Goal: Task Accomplishment & Management: Complete application form

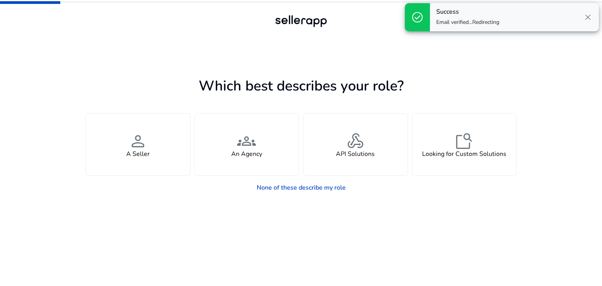
click at [589, 15] on span "close" at bounding box center [587, 17] width 9 height 9
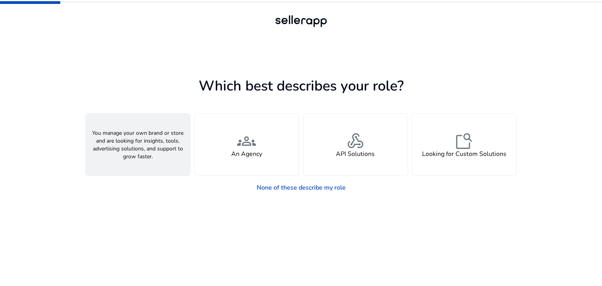
click at [153, 139] on div "person A Seller" at bounding box center [138, 145] width 104 height 62
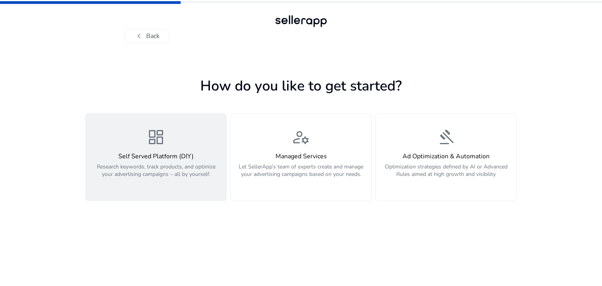
click at [204, 187] on button "dashboard Self Served Platform (DIY) Research keywords, track products, and opt…" at bounding box center [155, 157] width 141 height 88
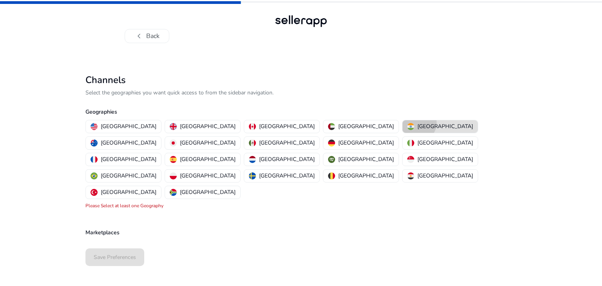
click at [417, 123] on p "[GEOGRAPHIC_DATA]" at bounding box center [445, 126] width 56 height 8
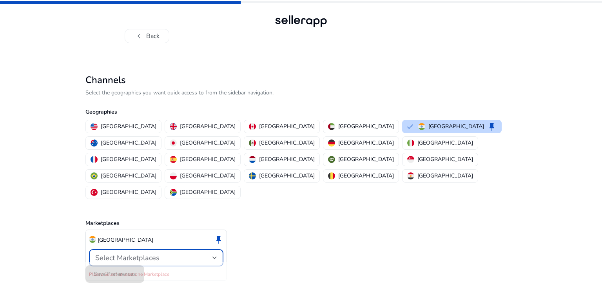
click at [157, 253] on span "Select Marketplaces" at bounding box center [127, 257] width 64 height 9
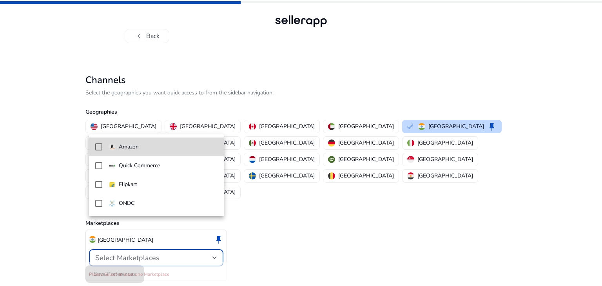
click at [103, 146] on mat-option "Amazon" at bounding box center [156, 147] width 135 height 19
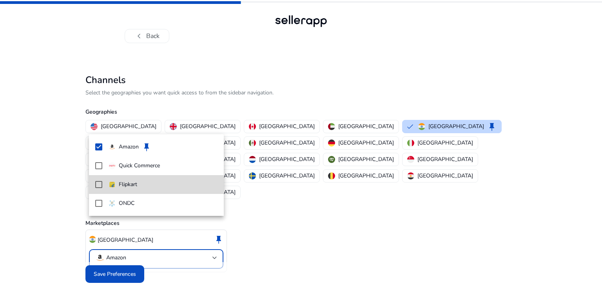
click at [100, 183] on mat-pseudo-checkbox at bounding box center [98, 184] width 7 height 7
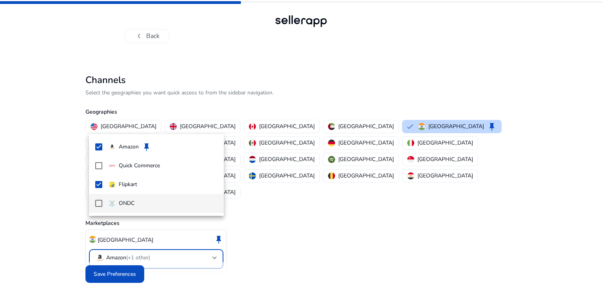
click at [124, 257] on div at bounding box center [301, 143] width 602 height 286
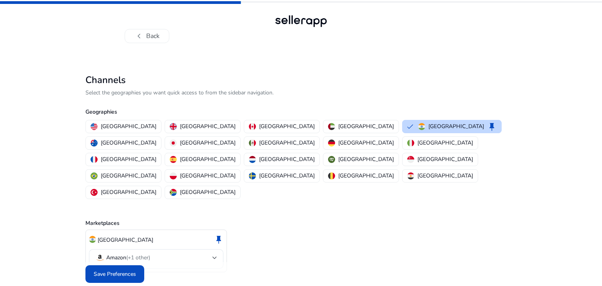
click at [124, 270] on span "Save Preferences" at bounding box center [115, 274] width 42 height 8
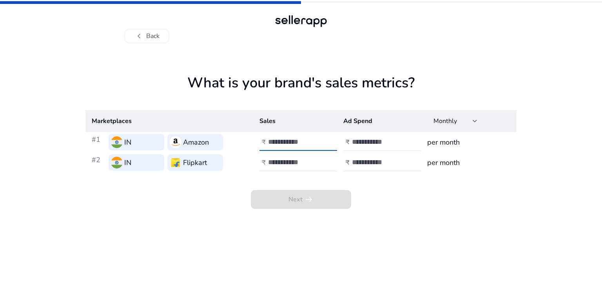
click at [302, 141] on input "number" at bounding box center [294, 142] width 53 height 9
click at [319, 140] on input "*" at bounding box center [294, 142] width 53 height 9
type input "*"
click at [319, 140] on input "*" at bounding box center [294, 142] width 53 height 9
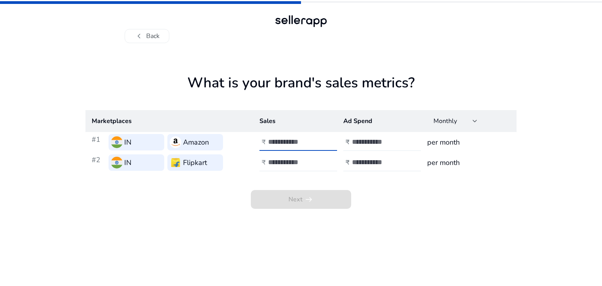
type input "*****"
click at [355, 141] on input "number" at bounding box center [378, 142] width 53 height 9
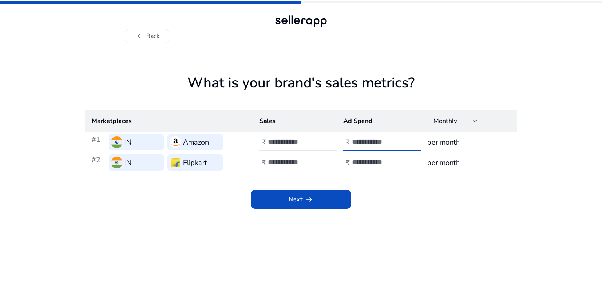
type input "*"
type input "****"
click at [326, 157] on div at bounding box center [303, 162] width 71 height 17
type input "*****"
click at [365, 159] on input "number" at bounding box center [378, 162] width 53 height 9
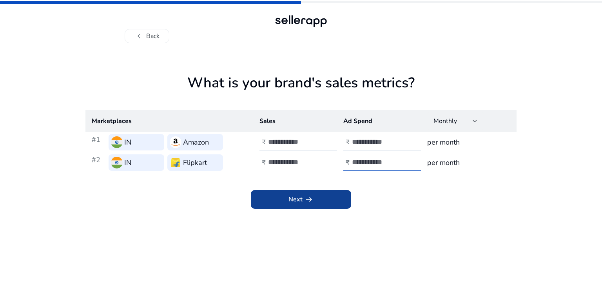
type input "****"
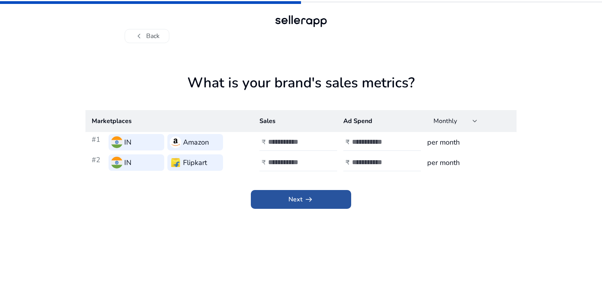
click at [336, 197] on span at bounding box center [301, 199] width 100 height 19
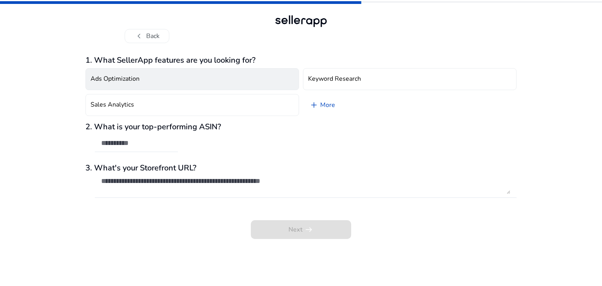
click at [267, 83] on button "Ads Optimization" at bounding box center [192, 79] width 214 height 22
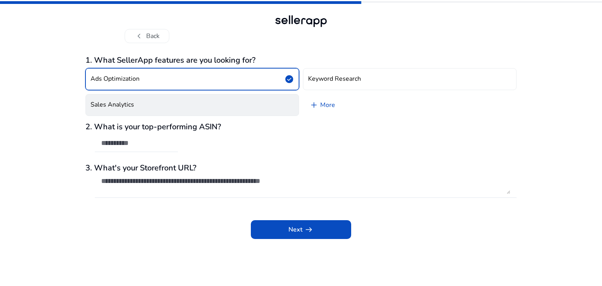
click at [261, 96] on button "Sales Analytics" at bounding box center [192, 105] width 214 height 22
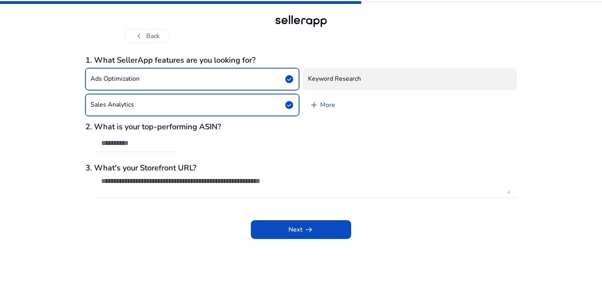
click at [328, 80] on h4 "Keyword Research" at bounding box center [334, 78] width 53 height 7
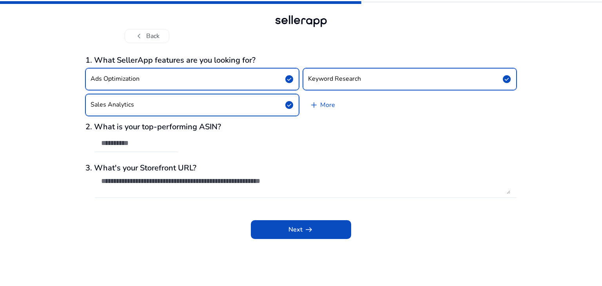
click at [194, 145] on div "2. What is your top-performing ASIN?" at bounding box center [300, 141] width 431 height 38
click at [279, 228] on span at bounding box center [301, 229] width 100 height 19
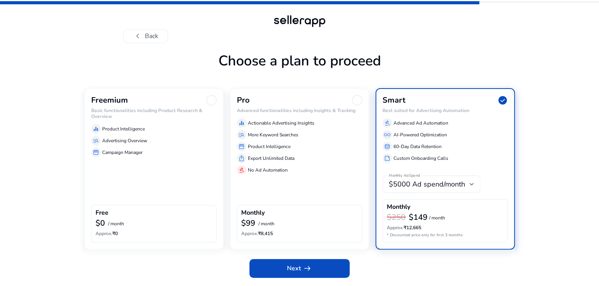
click at [569, 108] on div "chevron_left Back Choose a plan to proceed Freemium Basic functionalities inclu…" at bounding box center [299, 143] width 599 height 286
click at [212, 105] on div at bounding box center [211, 100] width 10 height 10
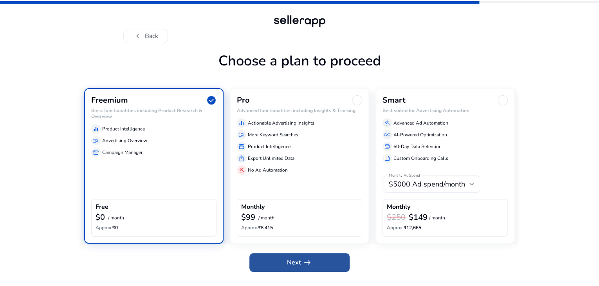
click at [288, 267] on span "Next arrow_right_alt" at bounding box center [299, 262] width 25 height 9
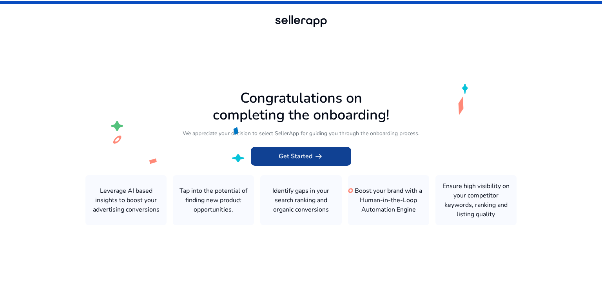
click at [305, 162] on span at bounding box center [301, 156] width 100 height 19
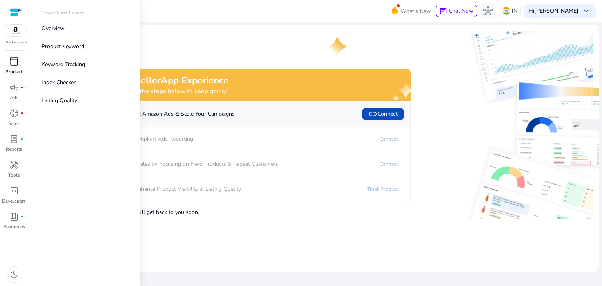
click at [20, 64] on div "inventory_2" at bounding box center [14, 61] width 22 height 13
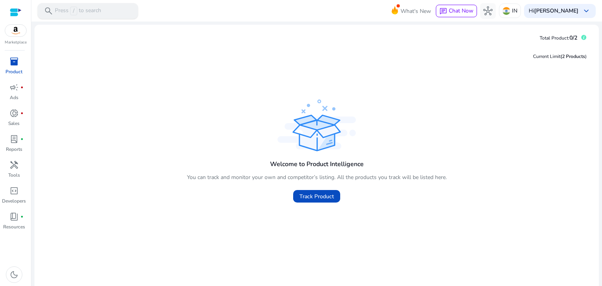
click at [77, 13] on p "Press / to search" at bounding box center [78, 11] width 46 height 9
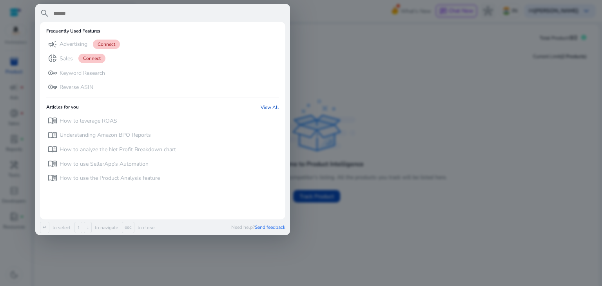
click at [377, 84] on div at bounding box center [301, 143] width 602 height 286
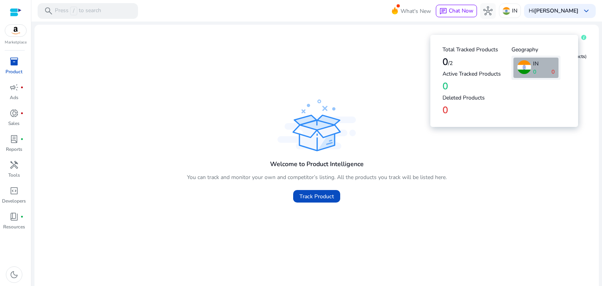
click at [450, 60] on span "/2" at bounding box center [450, 63] width 5 height 7
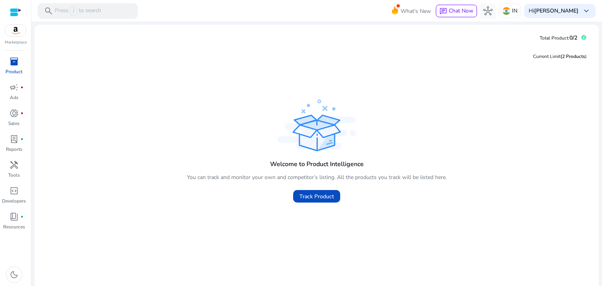
click at [377, 64] on div "Current Limit (2 Products )" at bounding box center [317, 56] width 552 height 16
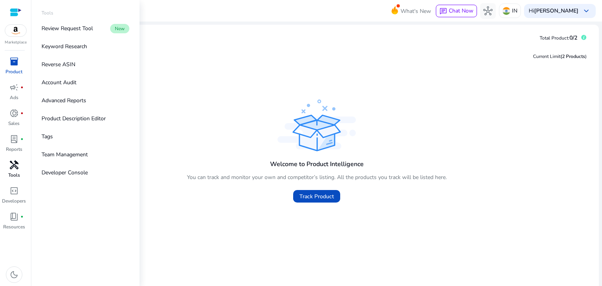
click at [18, 168] on span "handyman" at bounding box center [13, 164] width 9 height 9
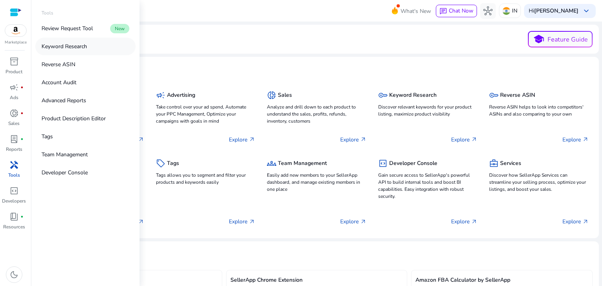
click at [78, 51] on link "Keyword Research" at bounding box center [85, 47] width 100 height 18
